Goal: Navigation & Orientation: Go to known website

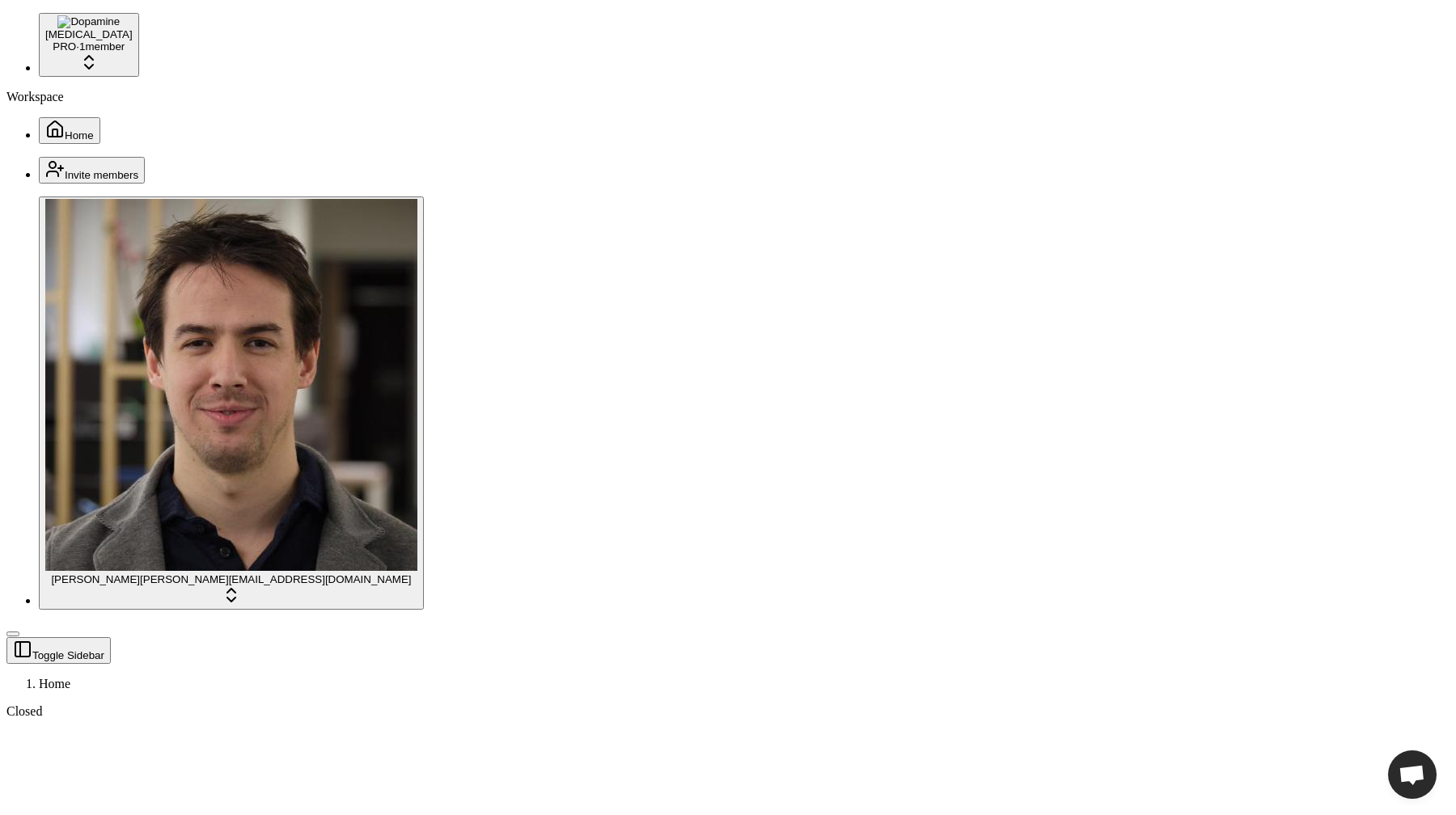
click at [452, 637] on header "Toggle Sidebar Home" at bounding box center [728, 664] width 1443 height 54
